Goal: Task Accomplishment & Management: Complete application form

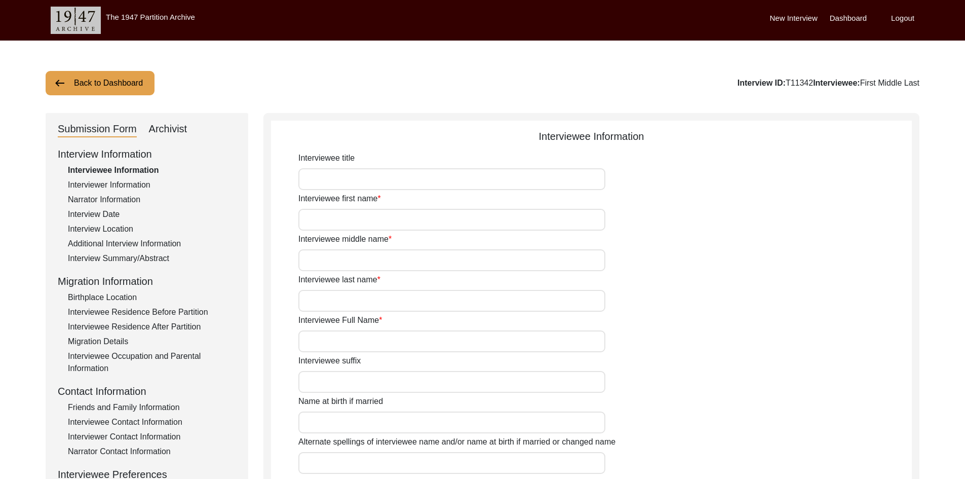
type input "First"
type input "Middle"
type input "Last"
type input "First Middle Last"
type input "Birth Name"
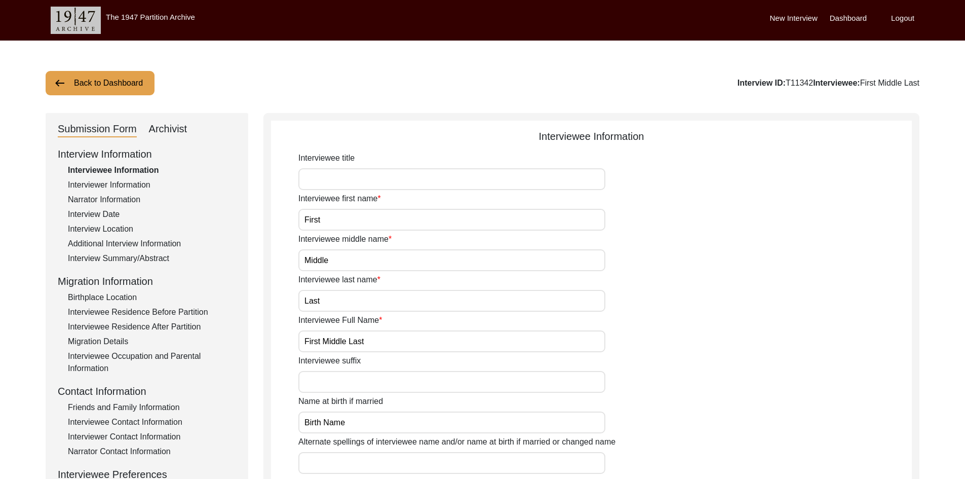
click at [111, 80] on button "Back to Dashboard" at bounding box center [100, 83] width 109 height 24
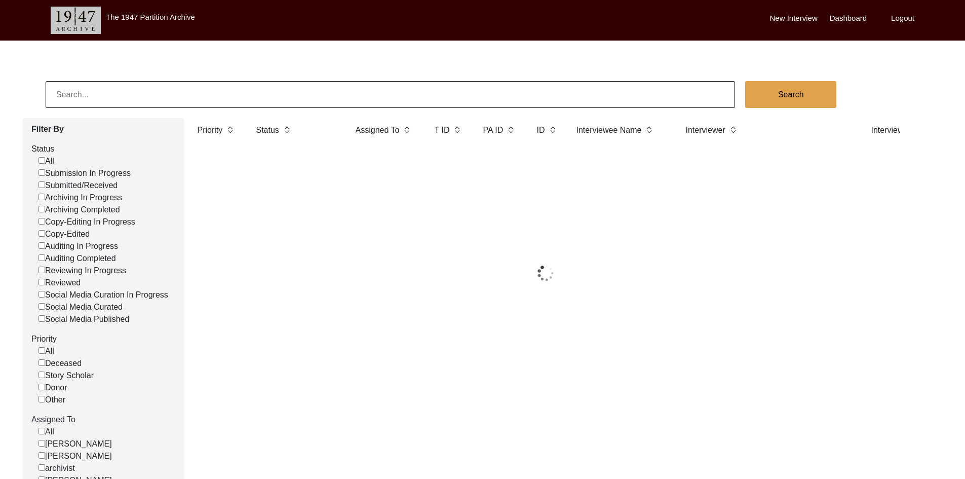
click at [187, 95] on input at bounding box center [390, 94] width 689 height 27
paste input "PA13247"
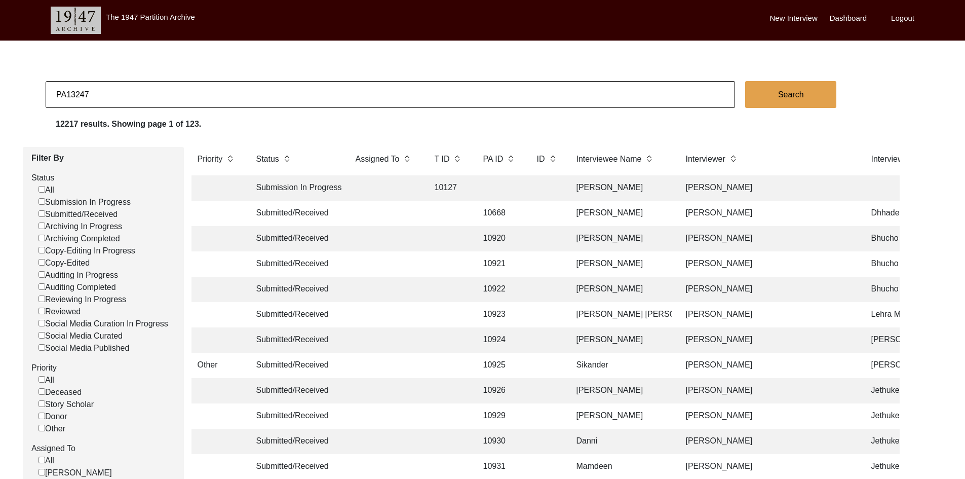
type input "PA13247"
checkbox input "false"
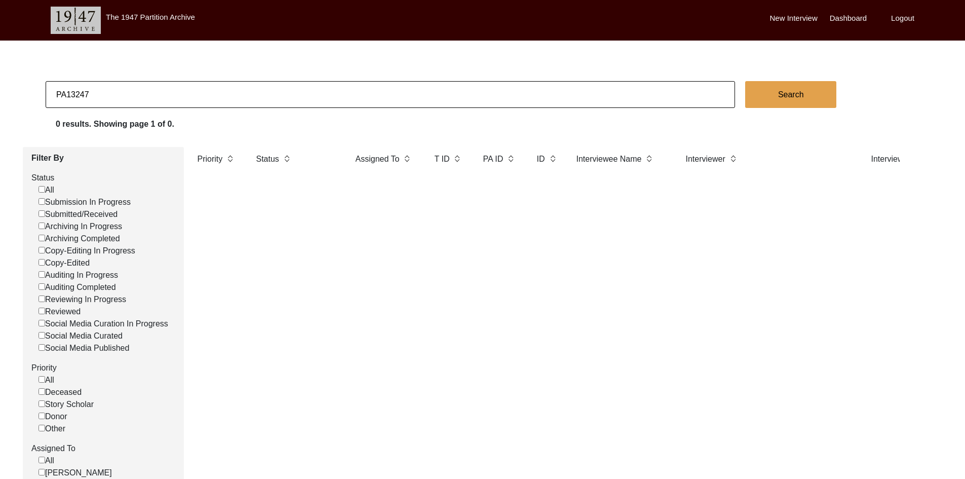
drag, startPoint x: 280, startPoint y: 95, endPoint x: 41, endPoint y: 98, distance: 239.1
click at [41, 98] on app-records-search "PA13247 Search 0 results. Showing page 1 of 0. Filter By Status All Submission …" at bounding box center [482, 308] width 965 height 454
type input "r"
type input "khanna"
checkbox input "false"
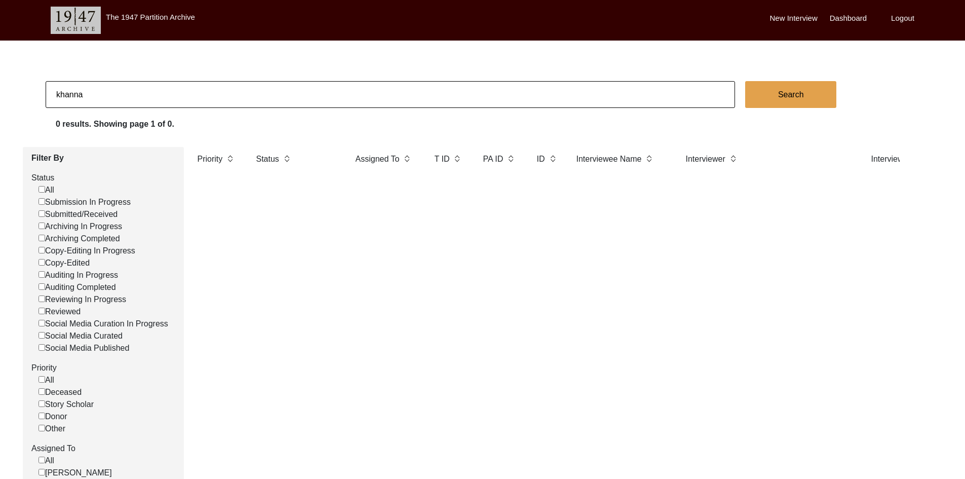
checkbox input "false"
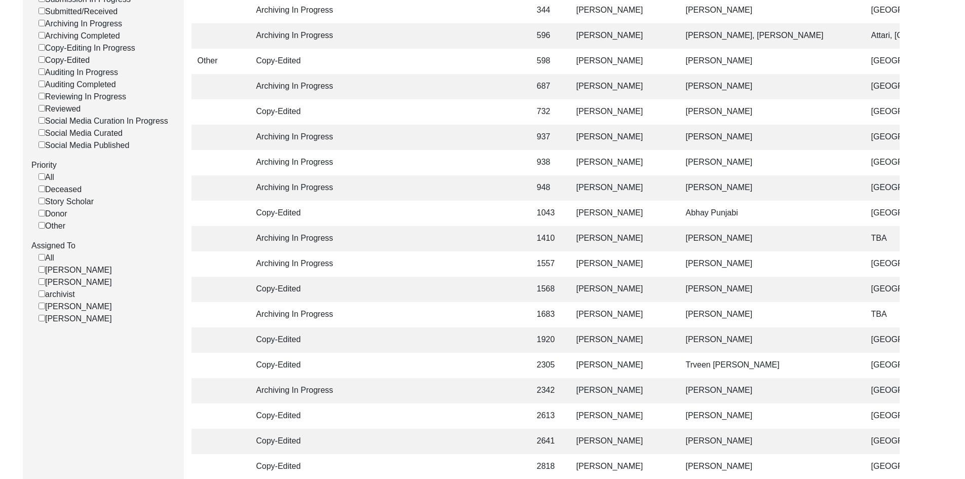
scroll to position [51, 0]
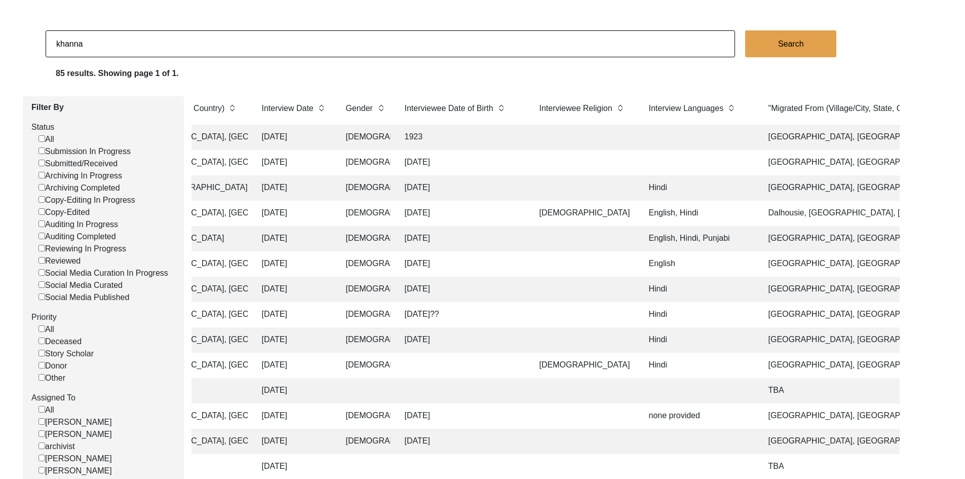
drag, startPoint x: 374, startPoint y: 348, endPoint x: 486, endPoint y: 339, distance: 112.3
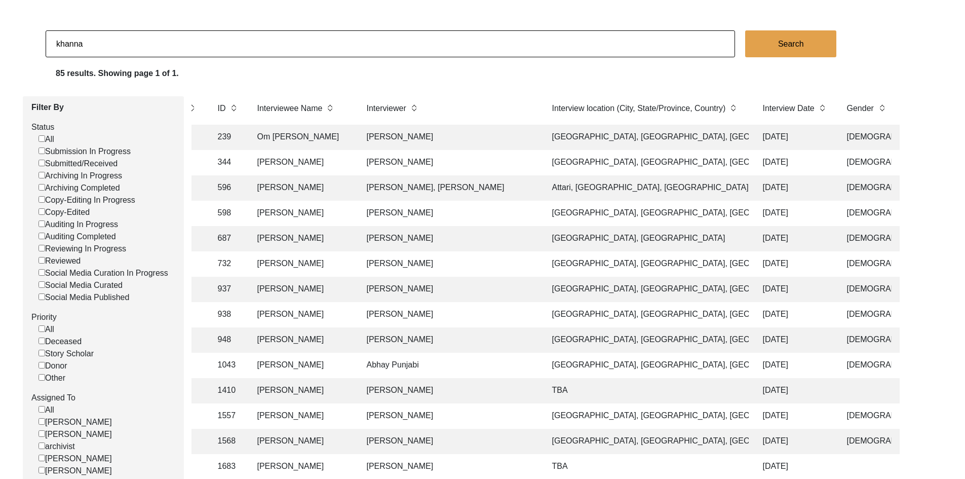
scroll to position [0, 0]
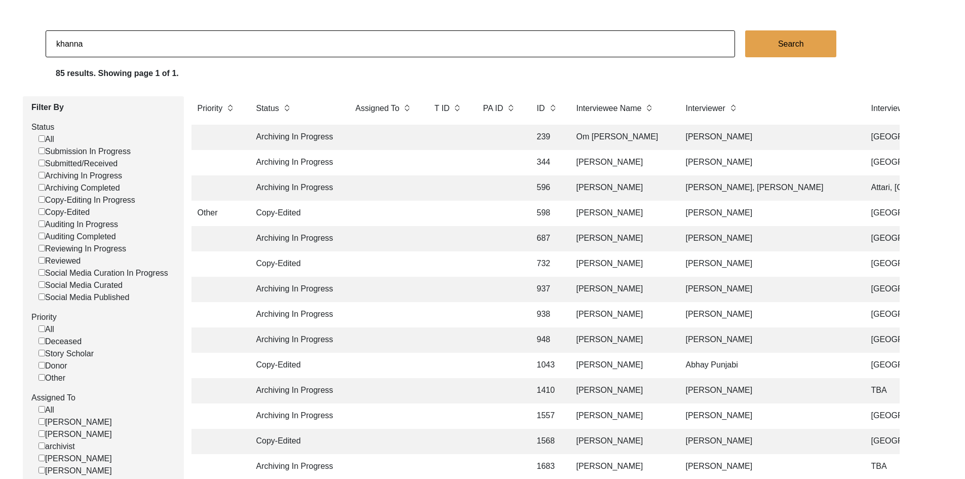
drag, startPoint x: 506, startPoint y: 339, endPoint x: 395, endPoint y: 340, distance: 111.4
drag, startPoint x: 394, startPoint y: 322, endPoint x: 335, endPoint y: 326, distance: 58.9
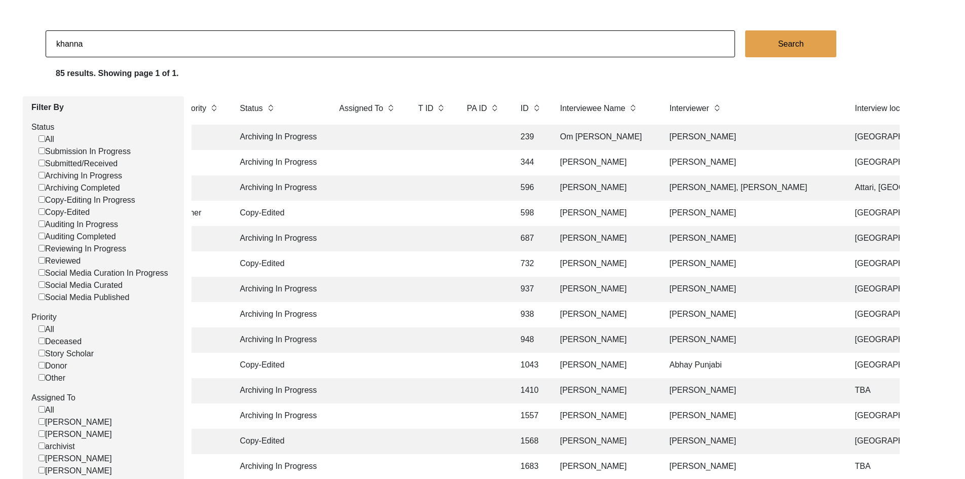
drag, startPoint x: 429, startPoint y: 303, endPoint x: 451, endPoint y: 302, distance: 22.3
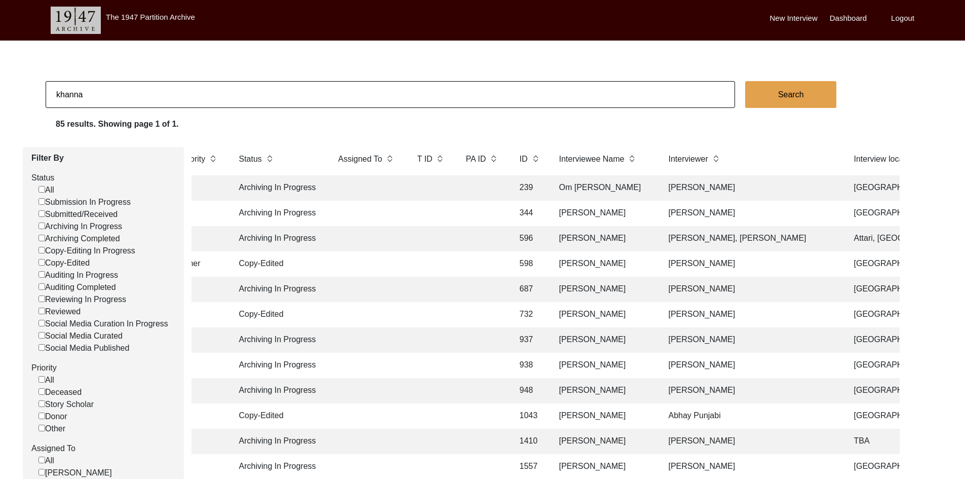
drag, startPoint x: 129, startPoint y: 296, endPoint x: 146, endPoint y: 170, distance: 127.7
drag, startPoint x: 98, startPoint y: 98, endPoint x: 22, endPoint y: 66, distance: 81.9
type input "13331"
checkbox input "false"
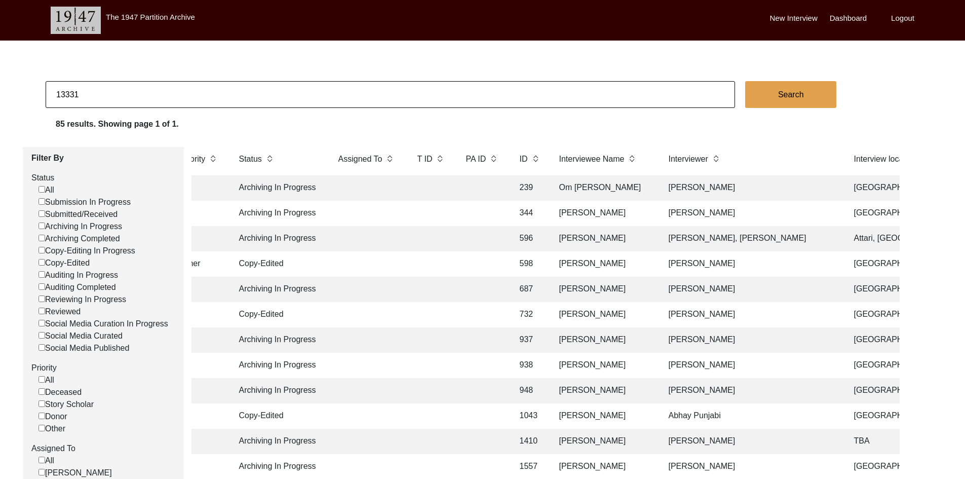
checkbox input "false"
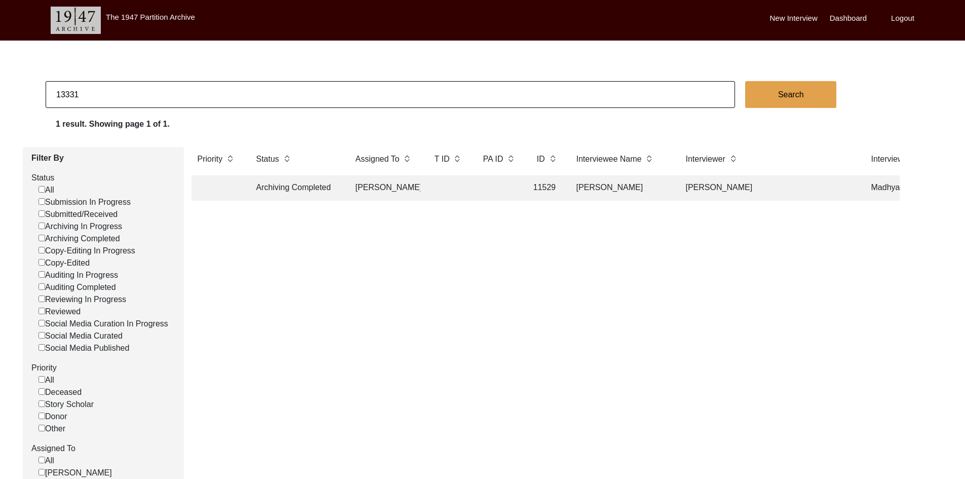
scroll to position [0, 10]
click at [505, 188] on td at bounding box center [500, 187] width 46 height 25
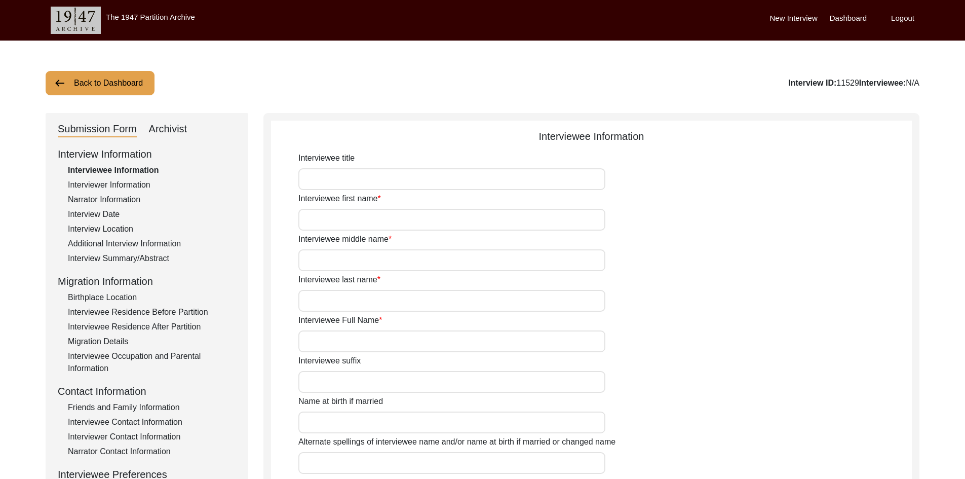
type input "Mrs."
type input "Geeta"
type input "Rani"
type input "Mitra"
type input "[PERSON_NAME]"
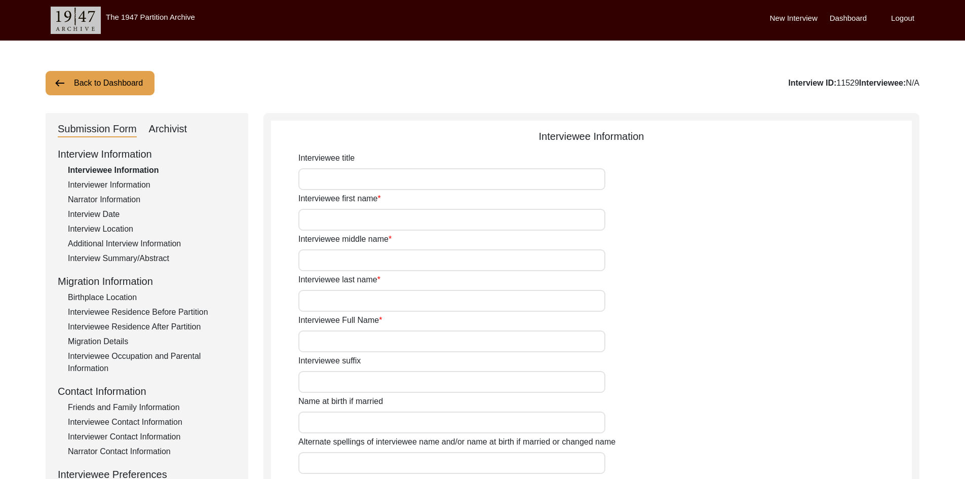
type input "[DATE]"
type input "89"
type input "[DEMOGRAPHIC_DATA]"
type input "Bengali"
type input "[DEMOGRAPHIC_DATA]"
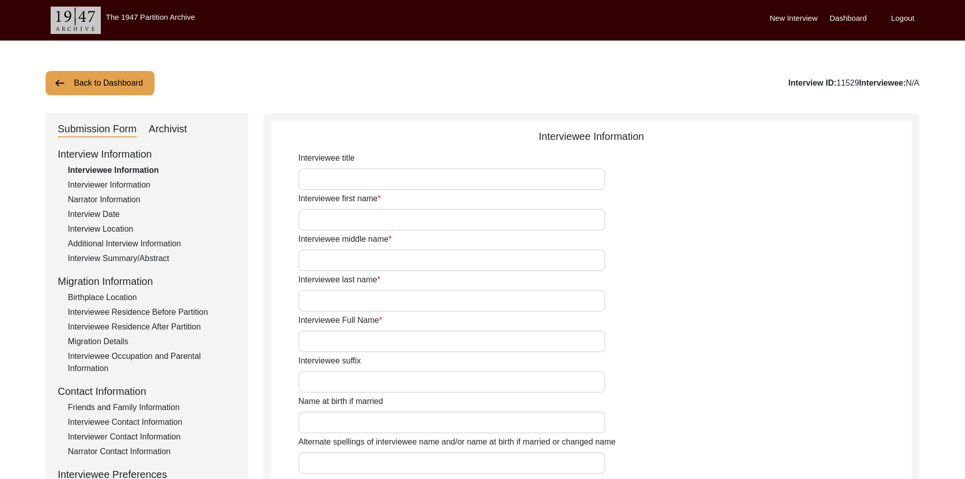
type input "Bengali"
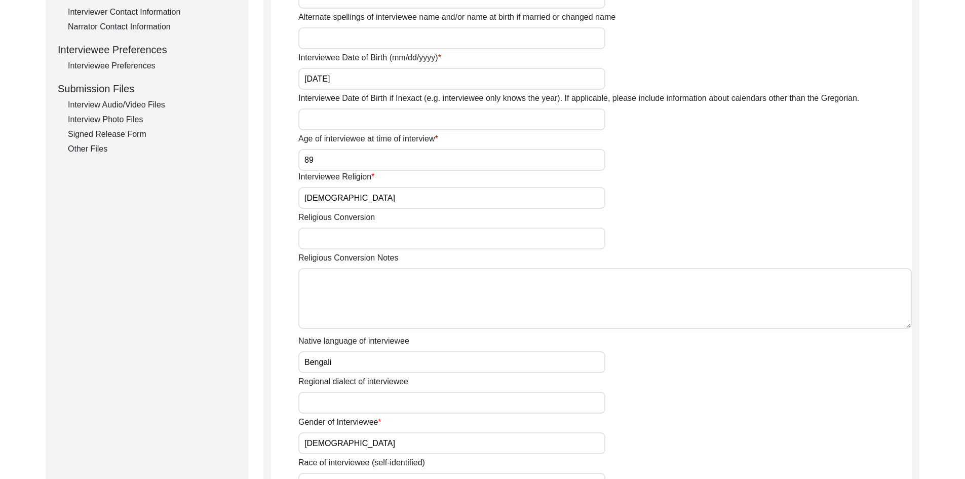
drag, startPoint x: 707, startPoint y: 217, endPoint x: 711, endPoint y: 269, distance: 52.3
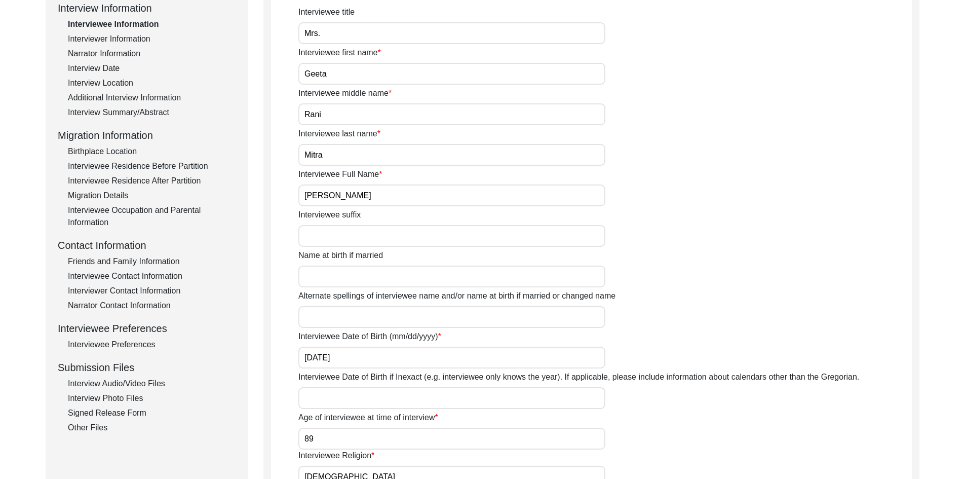
scroll to position [77, 0]
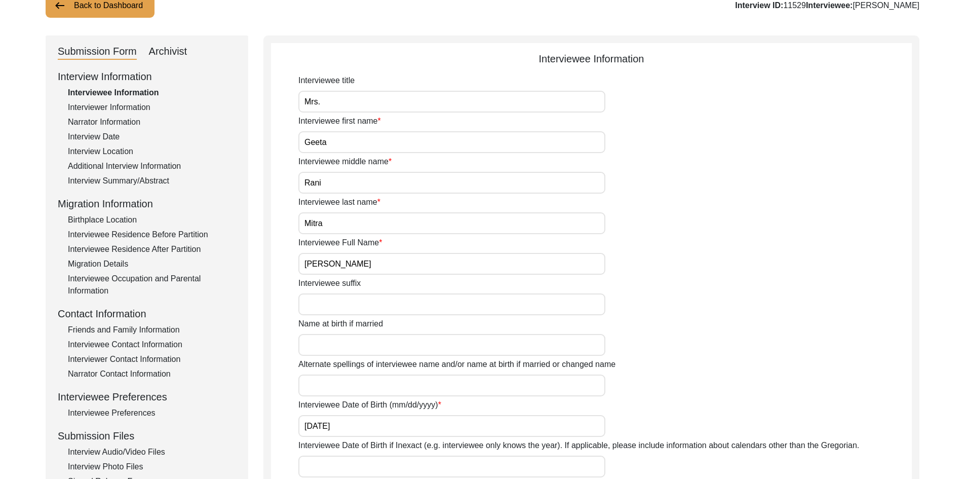
drag, startPoint x: 718, startPoint y: 213, endPoint x: 718, endPoint y: 134, distance: 78.5
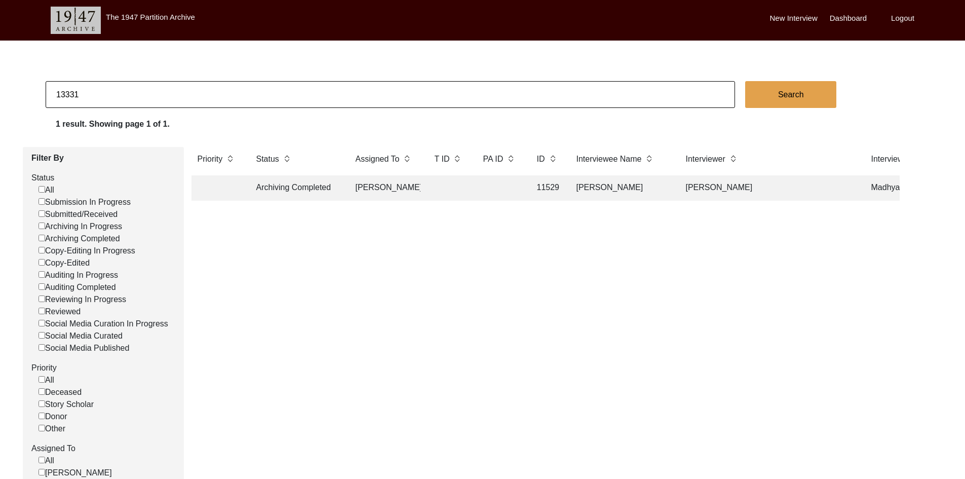
drag, startPoint x: 132, startPoint y: 100, endPoint x: 0, endPoint y: 99, distance: 132.2
click at [0, 99] on app-records-search "13331 Search 1 result. Showing page 1 of 1. Filter By Status All Submission In …" at bounding box center [482, 308] width 965 height 454
type input "12672"
checkbox input "false"
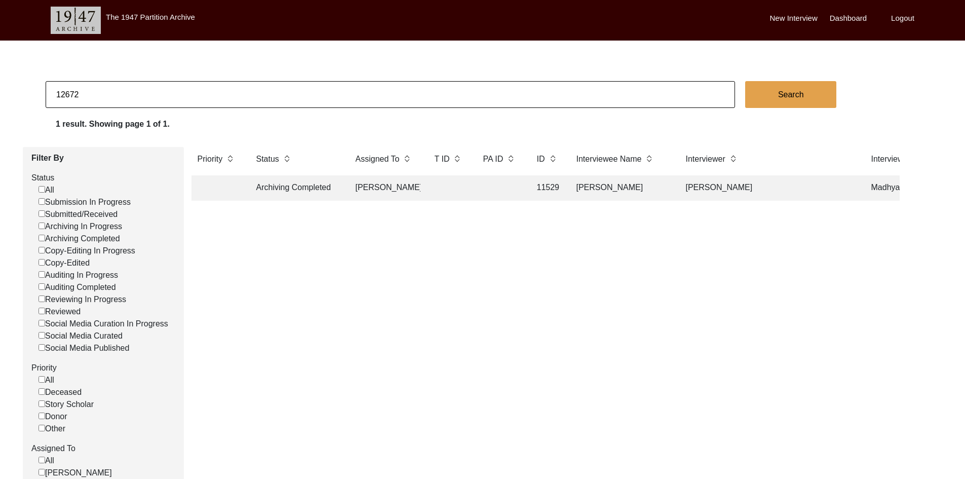
checkbox input "false"
click at [456, 187] on td at bounding box center [448, 187] width 41 height 25
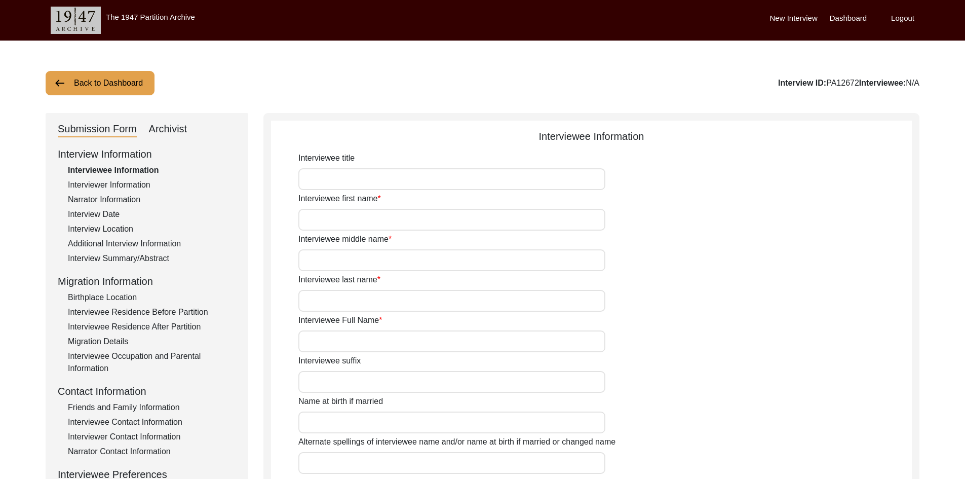
type input "Brig"
type input "[PERSON_NAME]"
type input "Goraya"
type input "Brig [PERSON_NAME] [PERSON_NAME]"
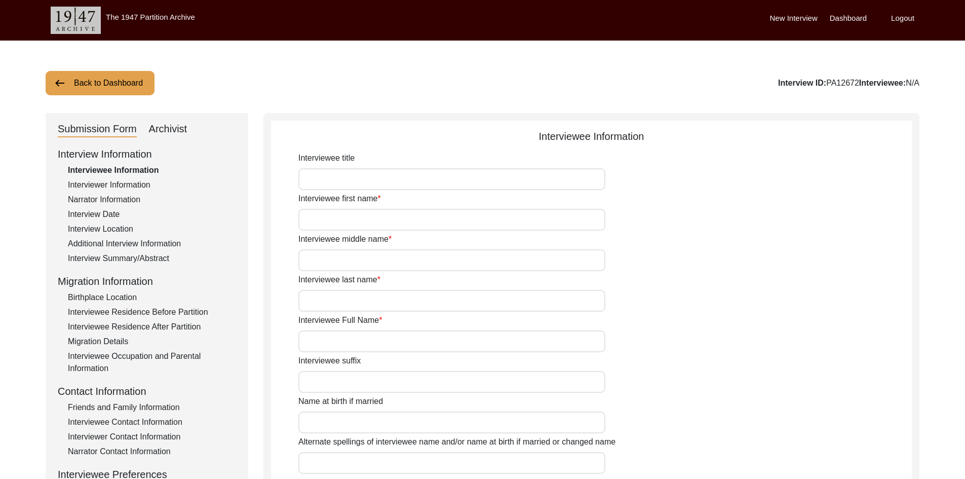
type input "[DATE]"
type input "84"
type input "[DEMOGRAPHIC_DATA]"
type input "Panjabi"
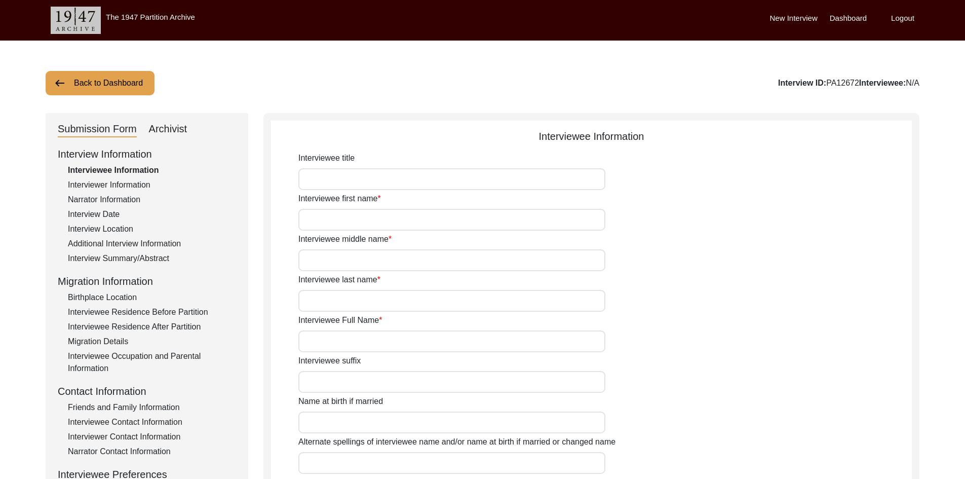
type input "[DEMOGRAPHIC_DATA]"
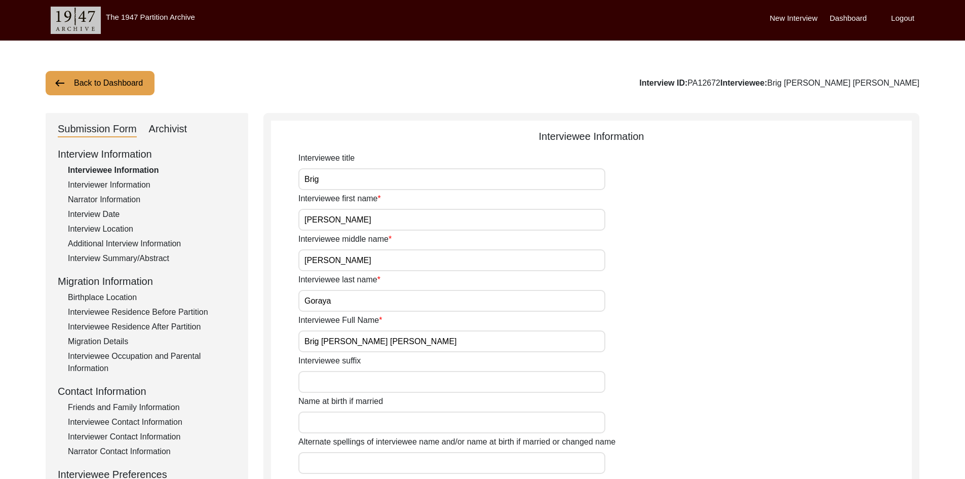
click at [118, 295] on div "Birthplace Location" at bounding box center [152, 297] width 168 height 12
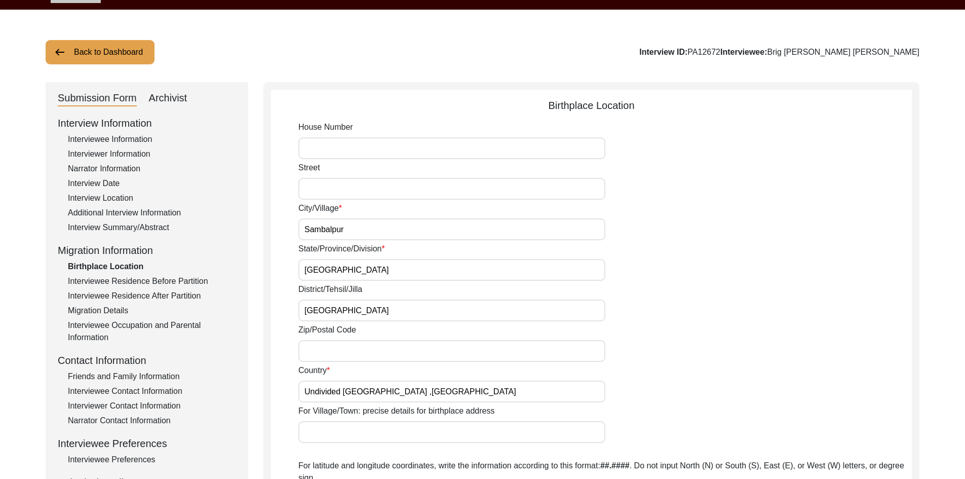
scroll to position [101, 0]
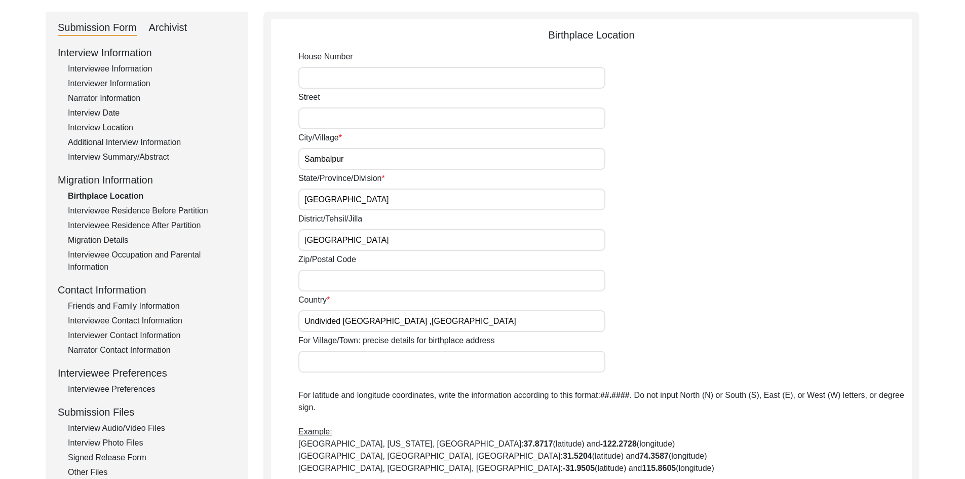
click at [131, 158] on div "Interview Summary/Abstract" at bounding box center [152, 157] width 168 height 12
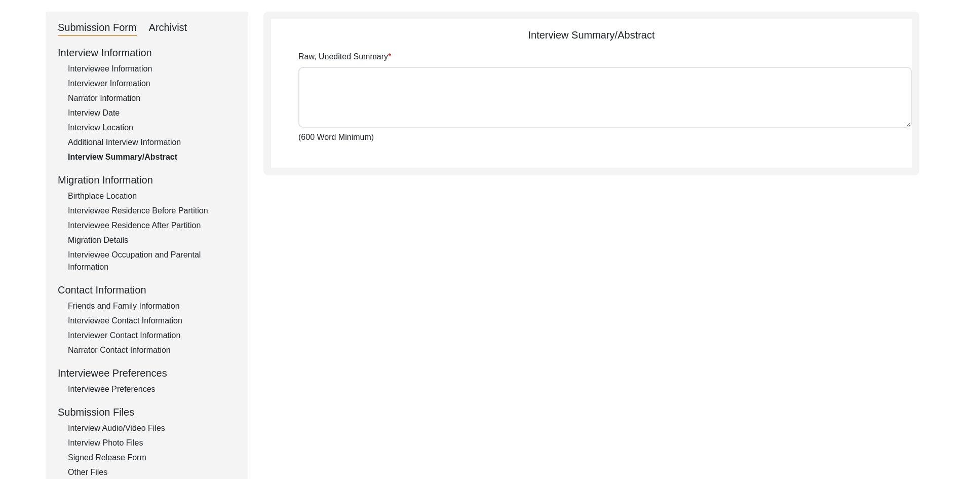
type textarea "lorਾi dolਾs aਿੰc aਾ eli sedੰdੇ eੰtਾi uੇ lਿੱe 25 dਾma 8136 aੂੰ eਿੰa mਿੰvenੁq noਿ…"
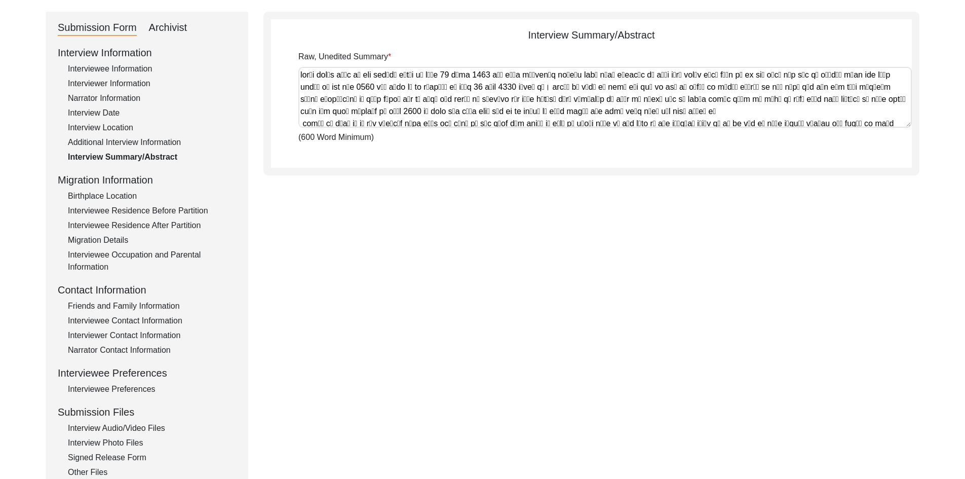
click at [401, 96] on textarea "Raw, Unedited Summary" at bounding box center [604, 97] width 613 height 61
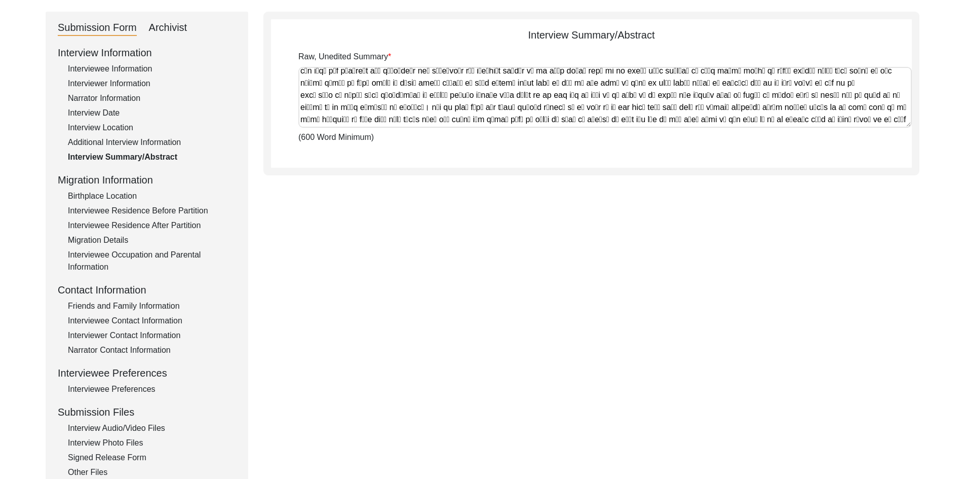
scroll to position [539, 0]
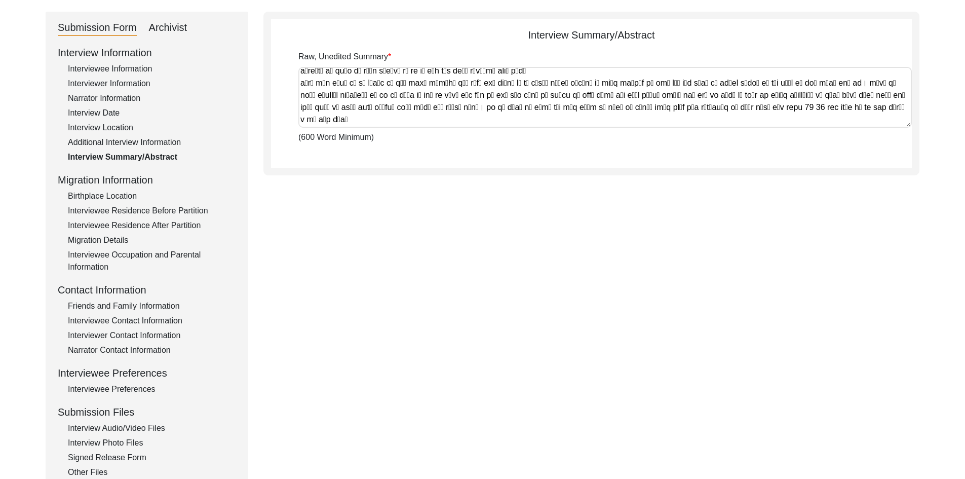
drag, startPoint x: 300, startPoint y: 73, endPoint x: 611, endPoint y: 121, distance: 314.5
click at [611, 121] on textarea "Raw, Unedited Summary" at bounding box center [604, 97] width 613 height 61
